Goal: Task Accomplishment & Management: Use online tool/utility

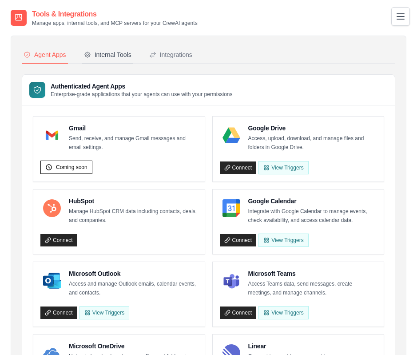
click at [113, 56] on div "Internal Tools" at bounding box center [108, 54] width 48 height 9
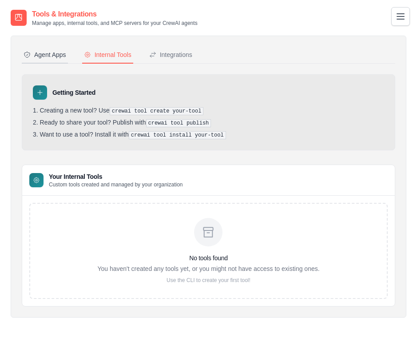
click at [45, 57] on div "Agent Apps" at bounding box center [45, 54] width 43 height 9
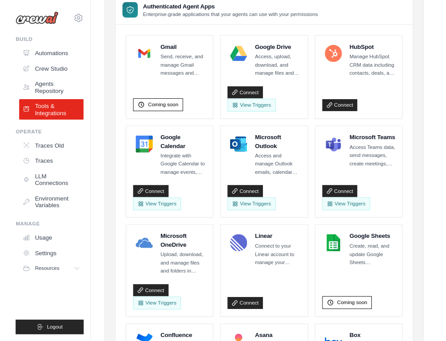
scroll to position [91, 0]
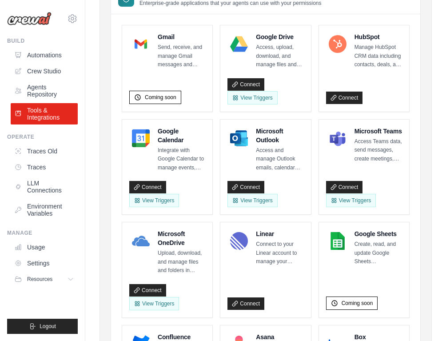
scroll to position [0, 0]
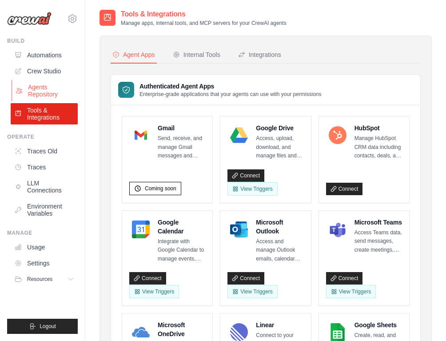
click at [43, 89] on link "Agents Repository" at bounding box center [45, 90] width 67 height 21
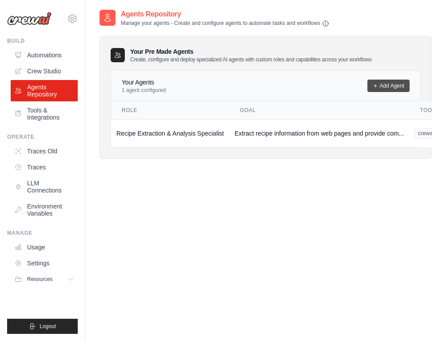
click at [396, 84] on link "Add Agent" at bounding box center [389, 86] width 42 height 12
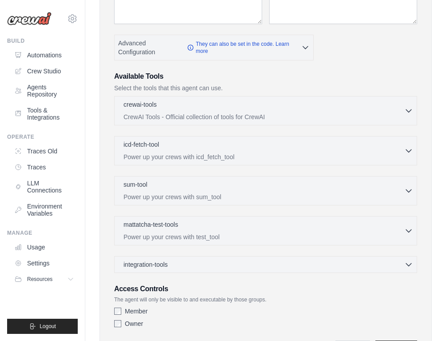
scroll to position [176, 0]
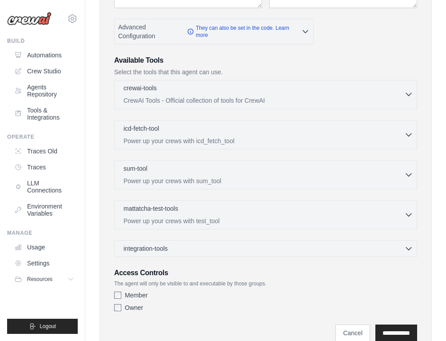
click at [201, 91] on div "crewai-tools 0 selected" at bounding box center [264, 89] width 281 height 11
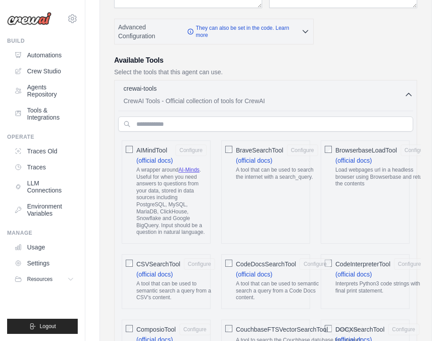
scroll to position [197, 0]
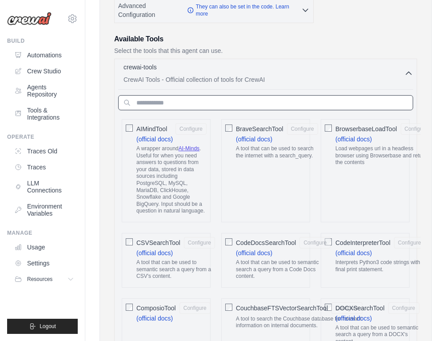
click at [196, 104] on input "text" at bounding box center [265, 102] width 295 height 15
type input "****"
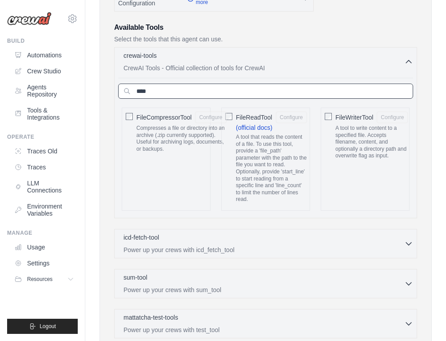
scroll to position [220, 0]
